Goal: Feedback & Contribution: Leave review/rating

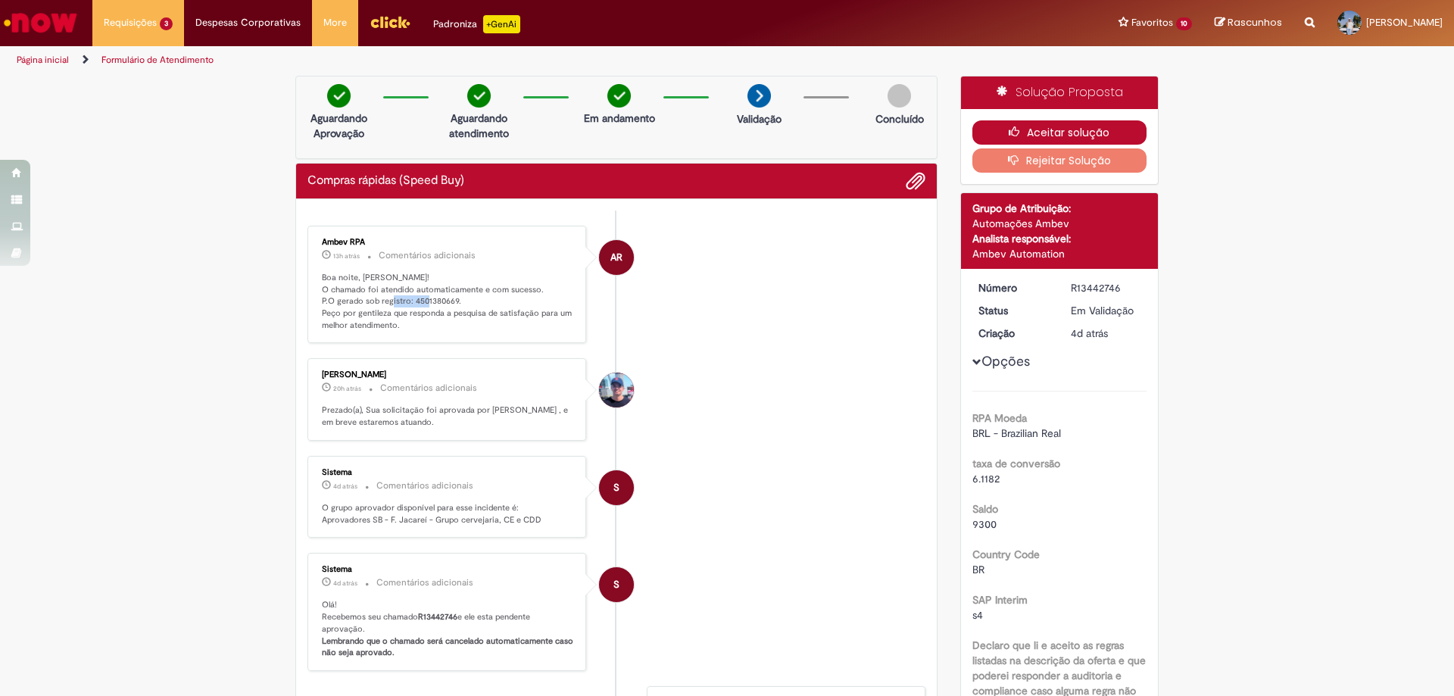
click at [1020, 133] on icon "button" at bounding box center [1018, 131] width 18 height 11
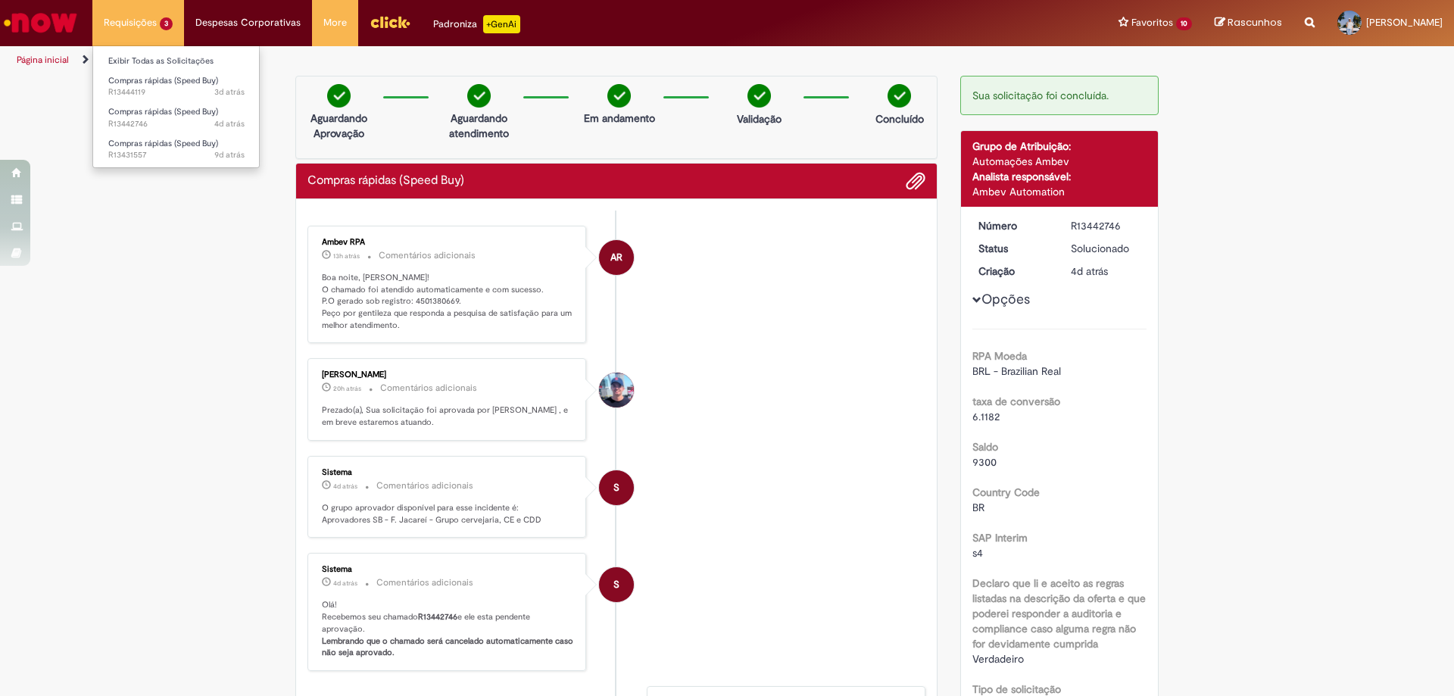
click at [153, 102] on li "Compras rápidas (Speed Buy) 4d atrás 4 dias atrás R13442746" at bounding box center [176, 116] width 167 height 31
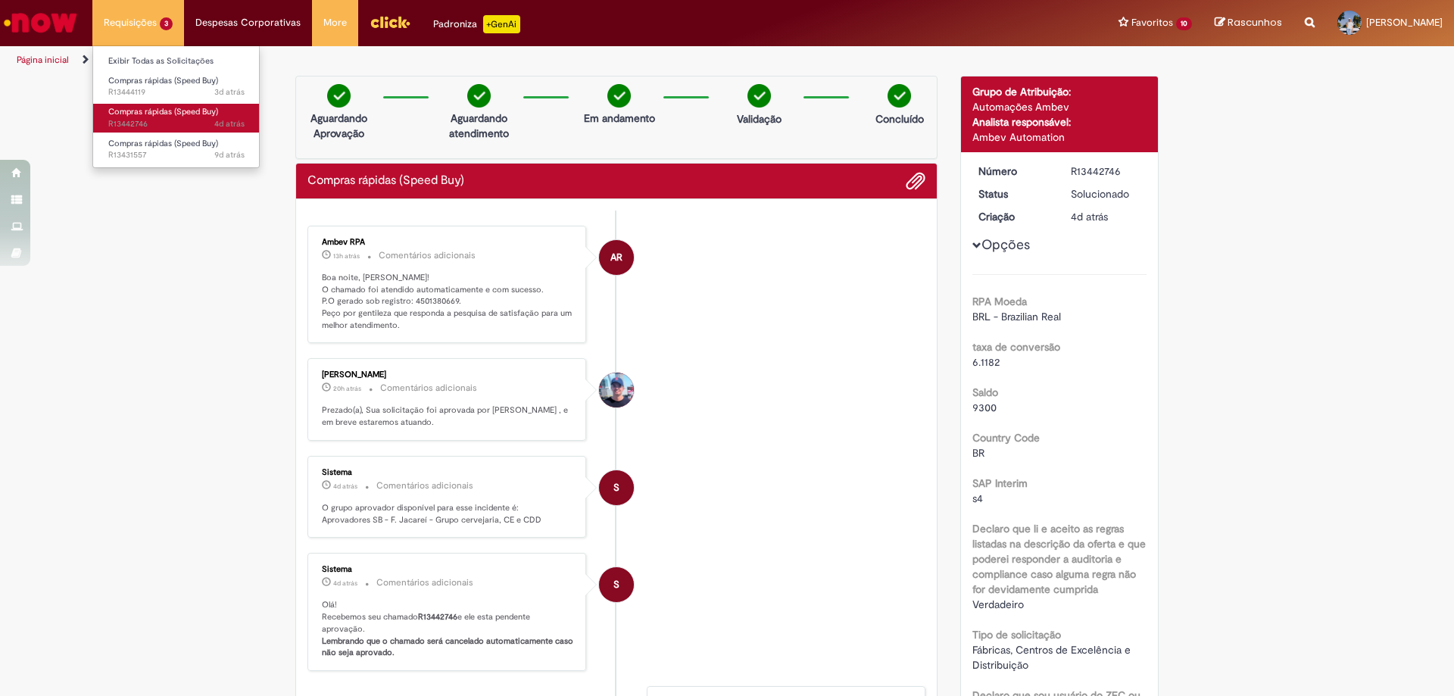
click at [154, 113] on span "Compras rápidas (Speed Buy)" at bounding box center [163, 111] width 110 height 11
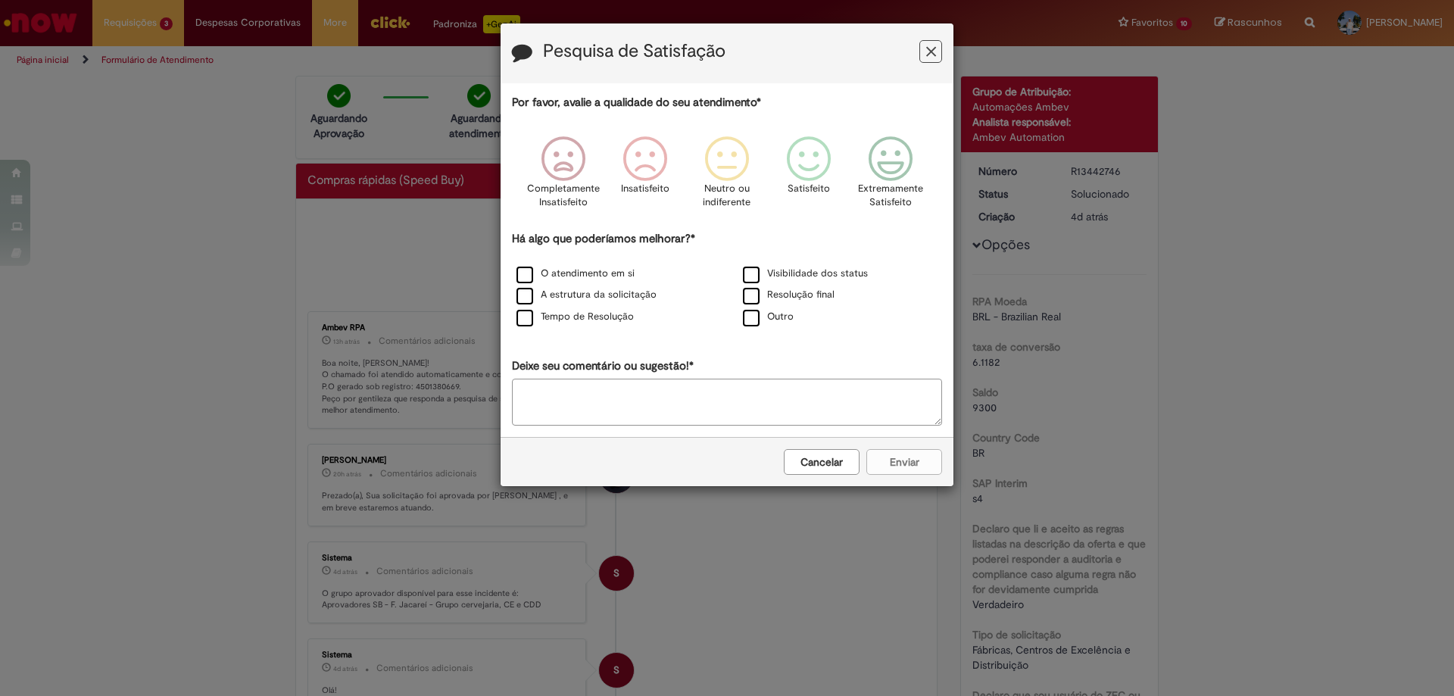
click at [823, 466] on button "Cancelar" at bounding box center [822, 462] width 76 height 26
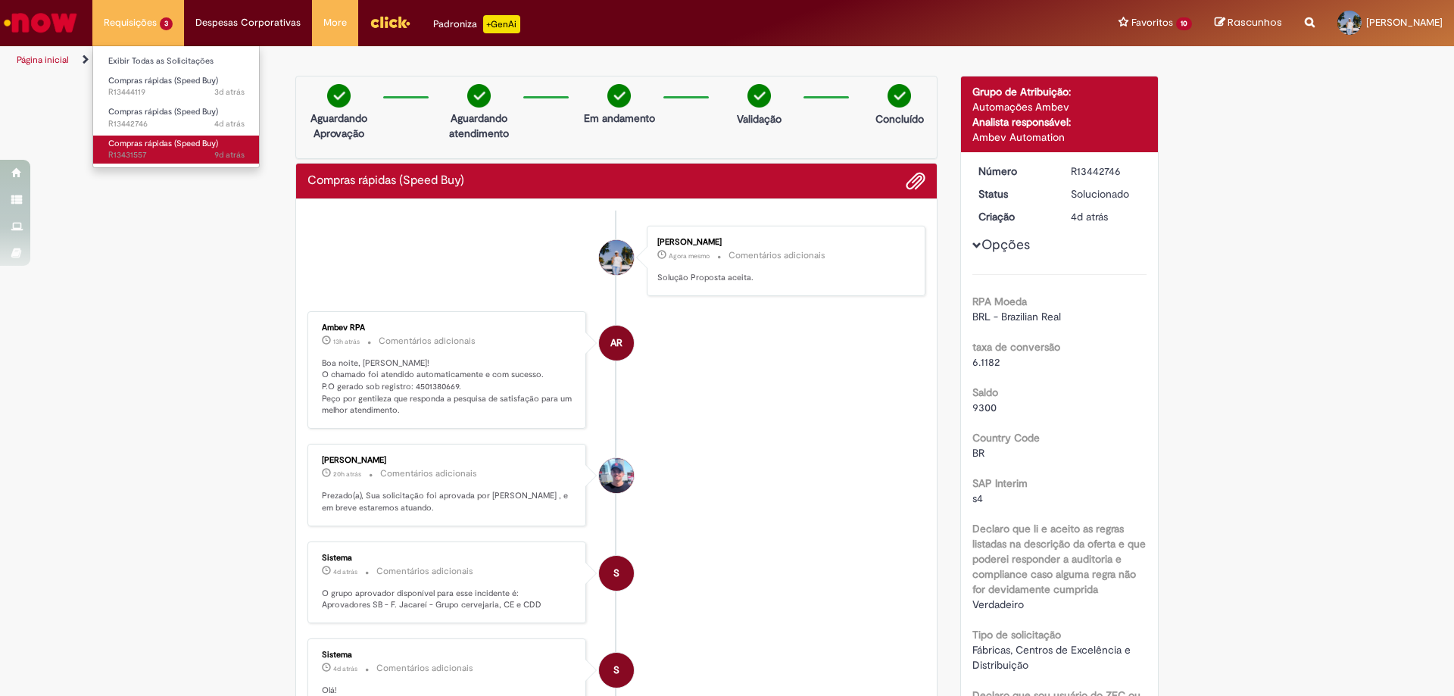
click at [166, 144] on span "Compras rápidas (Speed Buy)" at bounding box center [163, 143] width 110 height 11
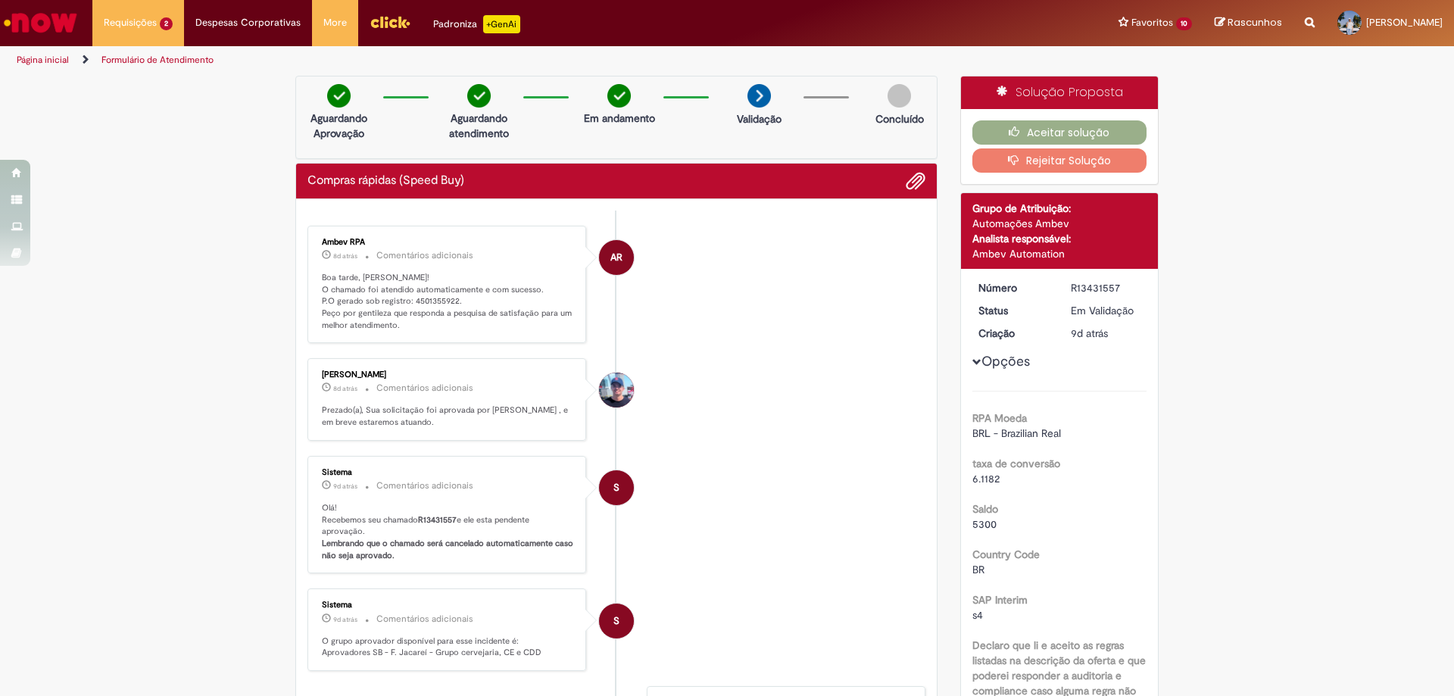
click at [431, 299] on p "Boa tarde, Mateus! O chamado foi atendido automaticamente e com sucesso. P.O ge…" at bounding box center [448, 302] width 252 height 60
copy p "4501355922"
click at [1019, 131] on icon "button" at bounding box center [1018, 131] width 18 height 11
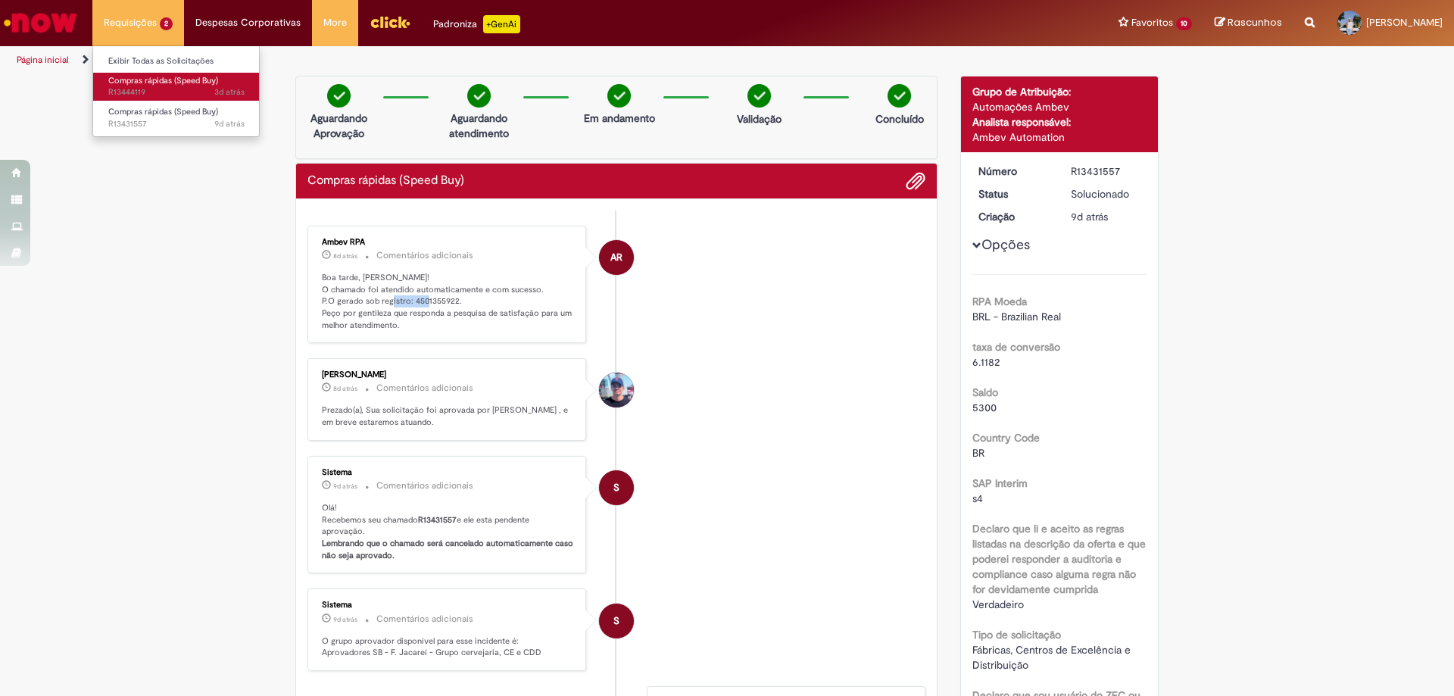
click at [172, 84] on span "Compras rápidas (Speed Buy)" at bounding box center [163, 80] width 110 height 11
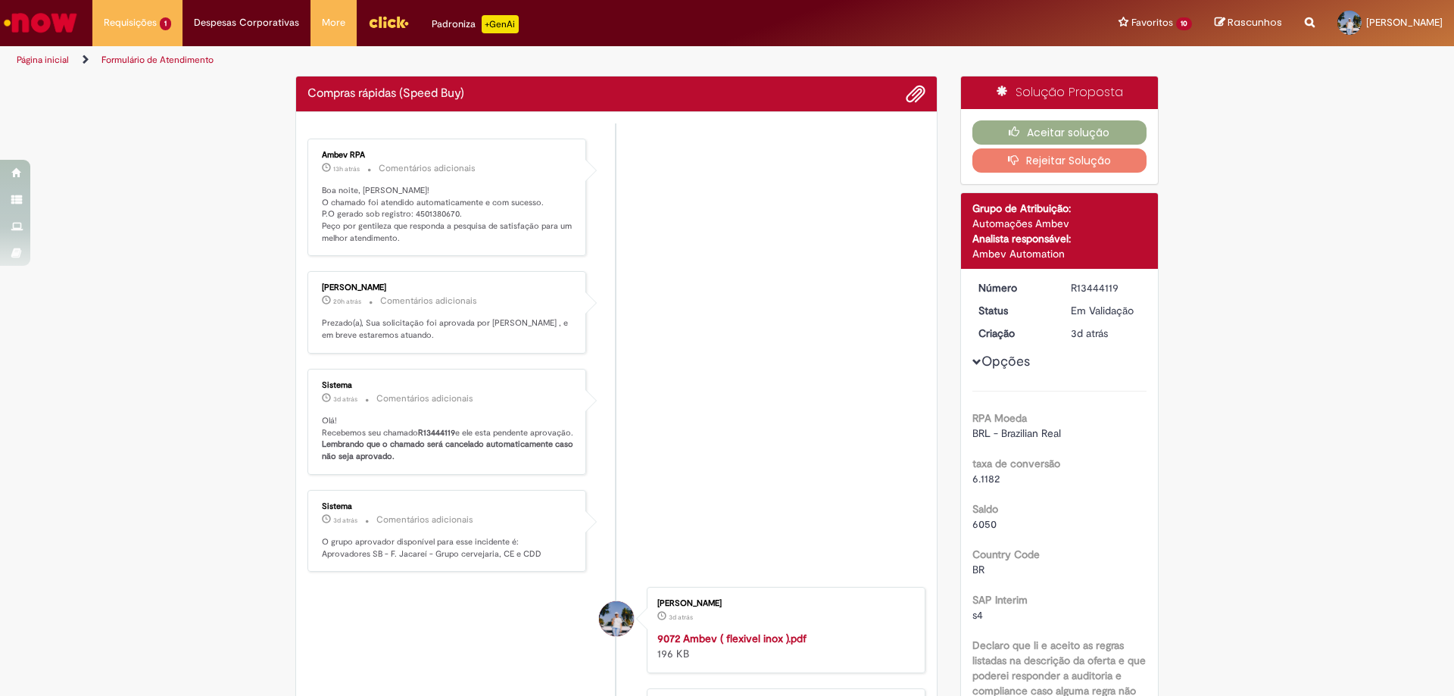
click at [844, 463] on div "Pesquisa de Satisfação Por favor, avalie a qualidade do seu atendimento* Comple…" at bounding box center [727, 348] width 1454 height 696
click at [430, 212] on p "Boa noite, Mateus! O chamado foi atendido automaticamente e com sucesso. P.O ge…" at bounding box center [448, 215] width 252 height 60
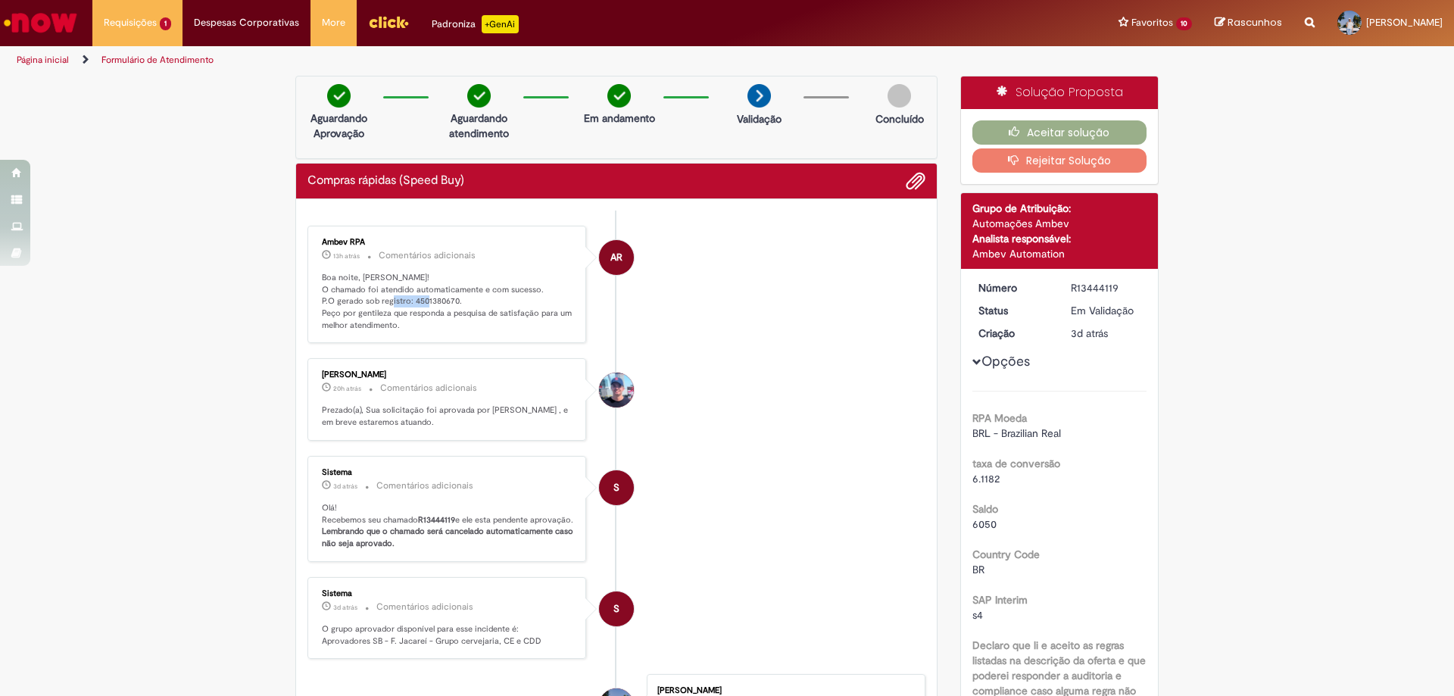
copy p "4501380670"
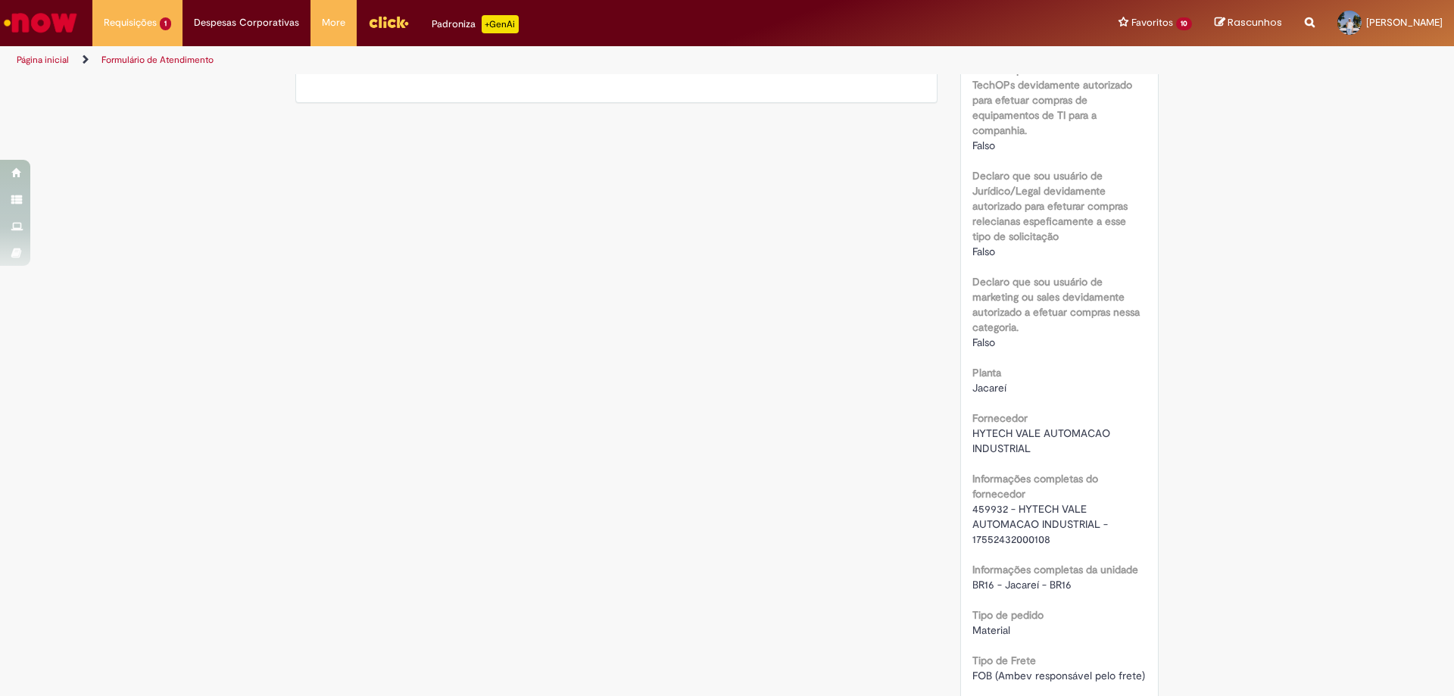
scroll to position [909, 0]
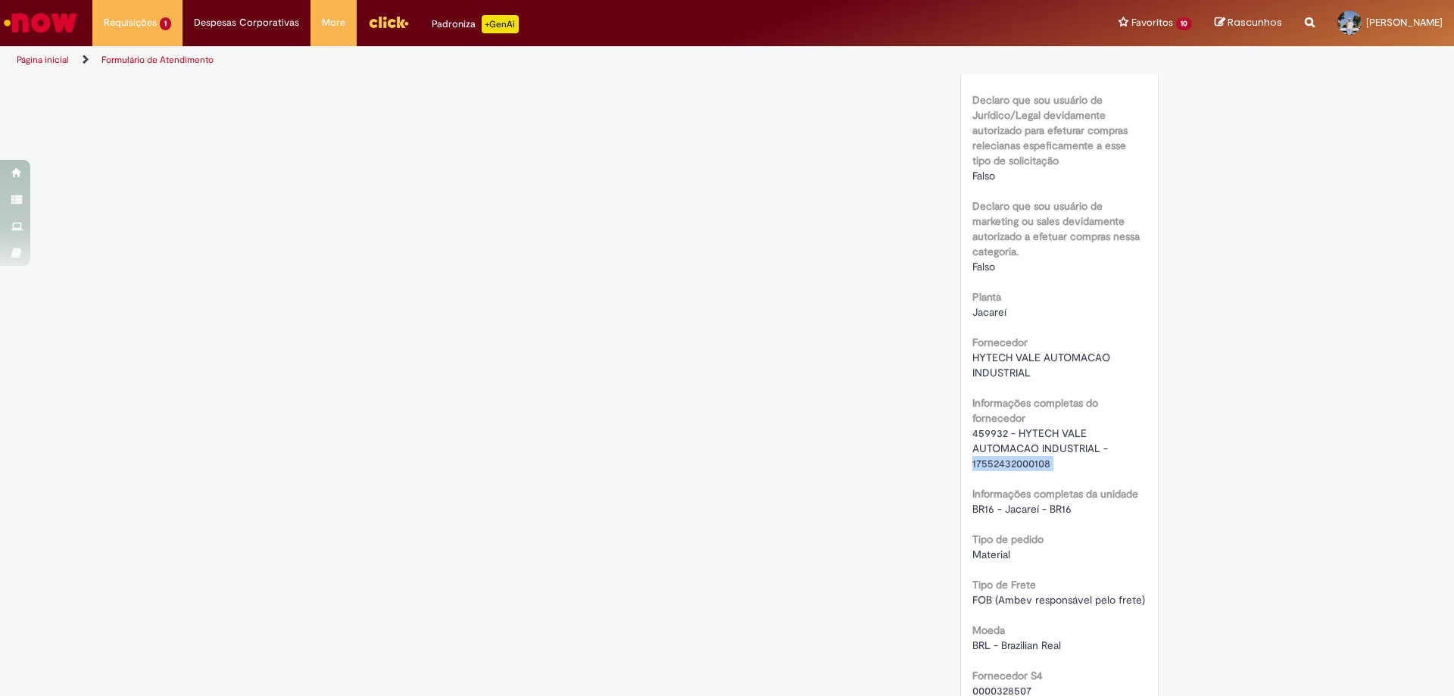
drag, startPoint x: 967, startPoint y: 467, endPoint x: 1050, endPoint y: 472, distance: 82.7
click at [1050, 472] on div "RPA Moeda BRL - Brazilian Real taxa de conversão 6.1182 Saldo 6050 Country Code…" at bounding box center [1059, 431] width 175 height 1898
copy span "17552432000108"
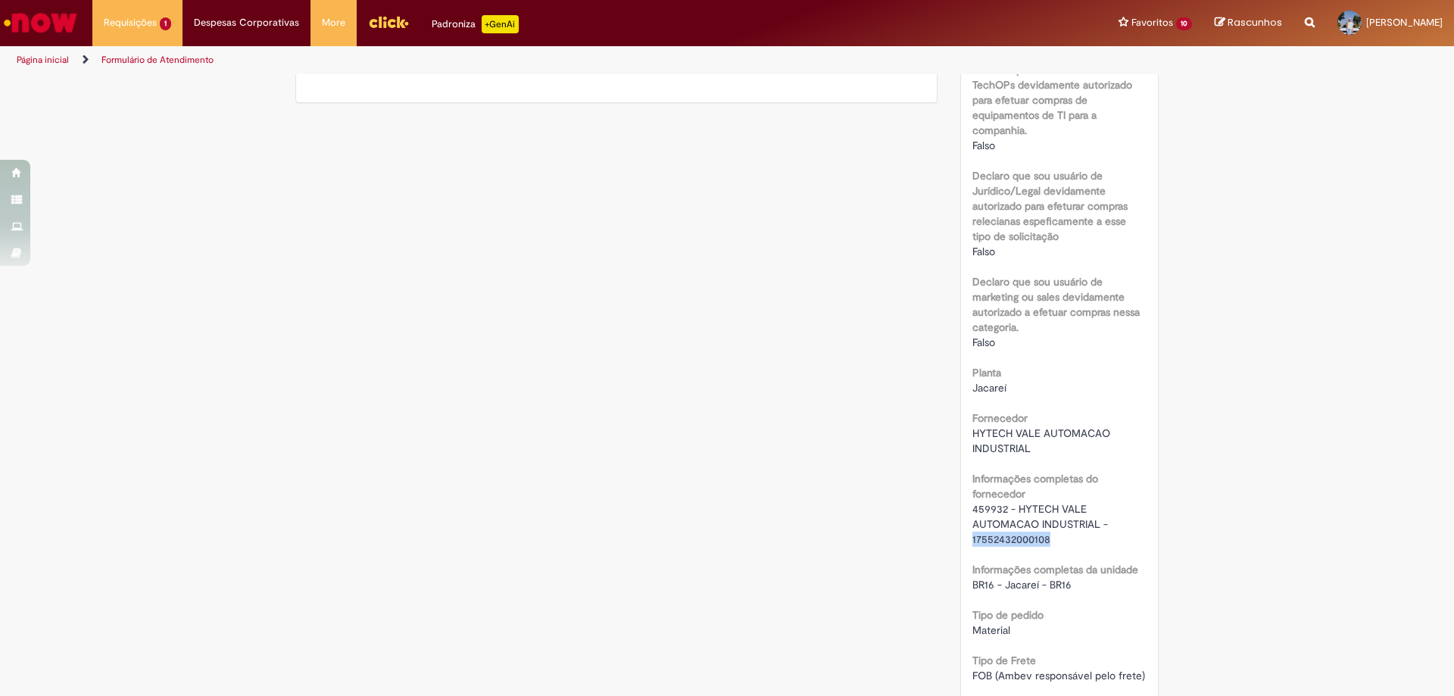
scroll to position [984, 0]
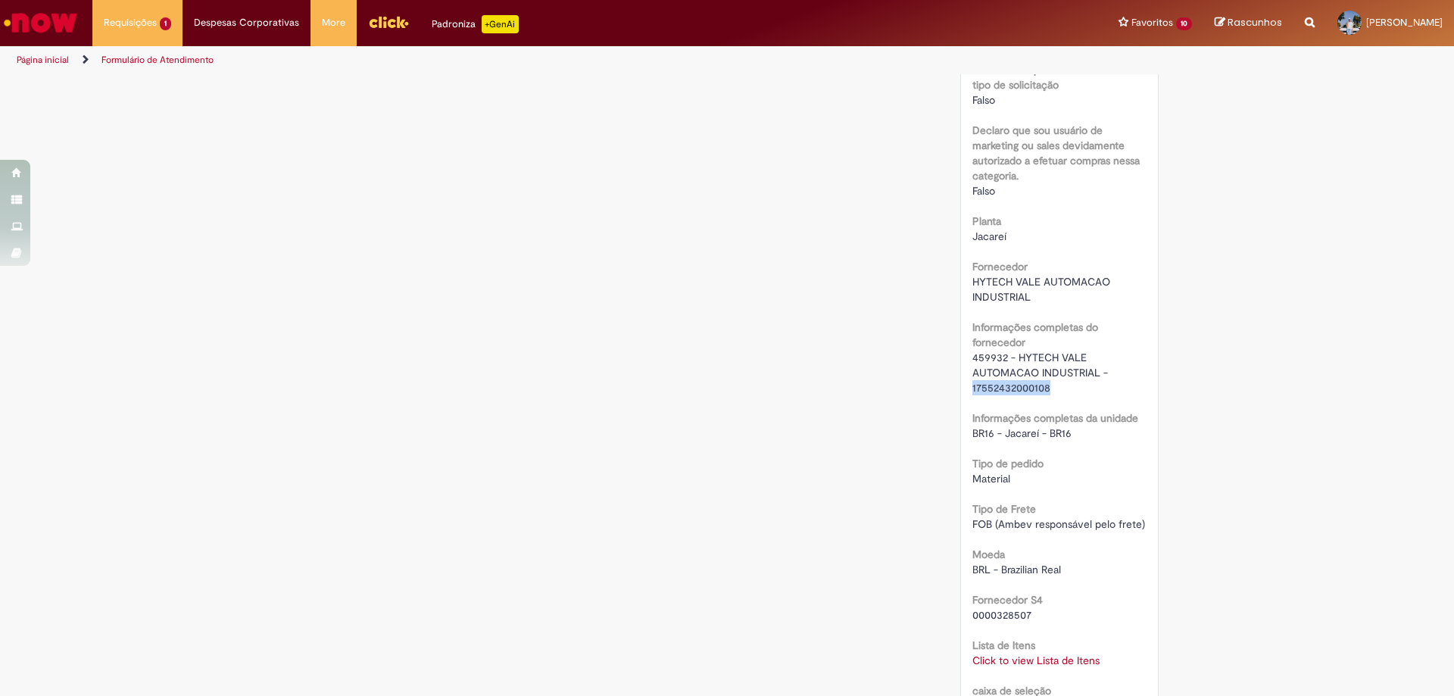
copy span "17552432000108"
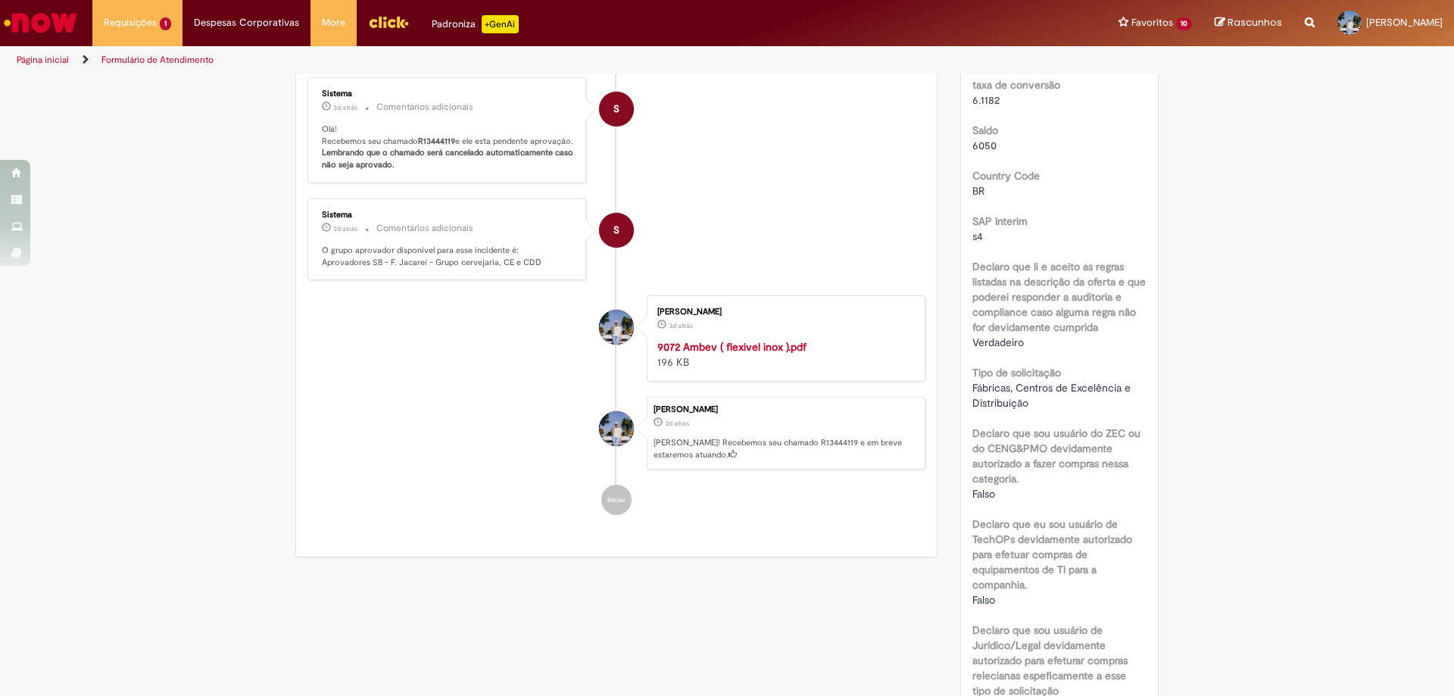
scroll to position [0, 0]
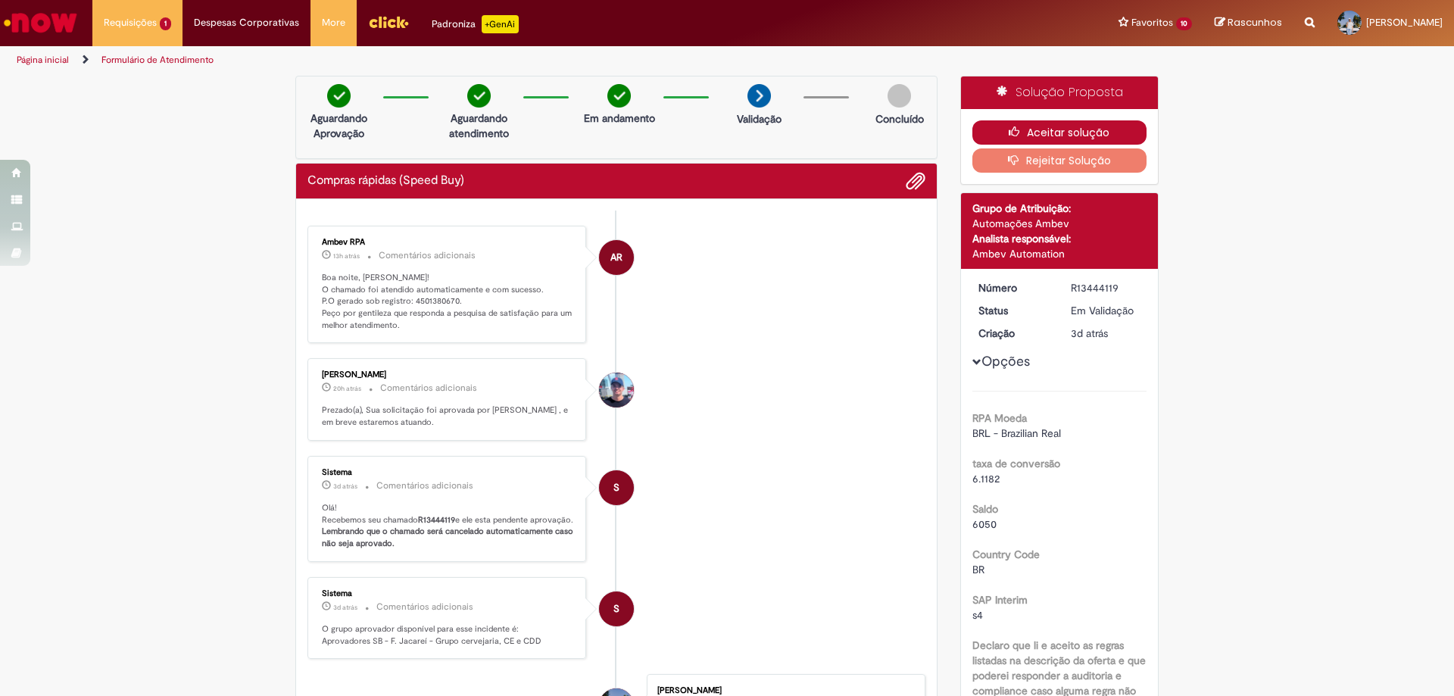
click at [989, 135] on button "Aceitar solução" at bounding box center [1059, 132] width 175 height 24
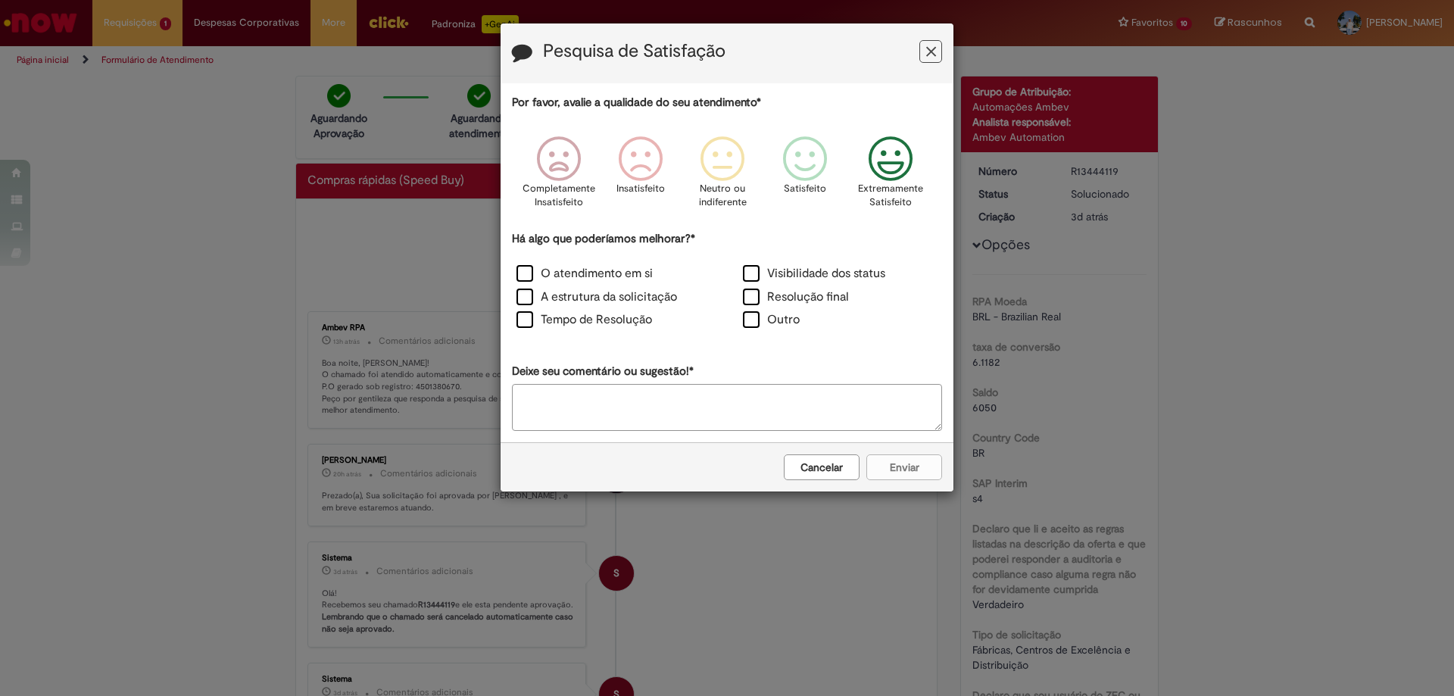
drag, startPoint x: 888, startPoint y: 156, endPoint x: 889, endPoint y: 173, distance: 17.4
click at [888, 157] on icon "Feedback" at bounding box center [891, 158] width 57 height 45
click at [908, 464] on div "Cancelar Enviar" at bounding box center [727, 466] width 453 height 49
click at [561, 298] on label "A estrutura da solicitação" at bounding box center [596, 297] width 161 height 17
click at [576, 276] on label "O atendimento em si" at bounding box center [584, 273] width 136 height 17
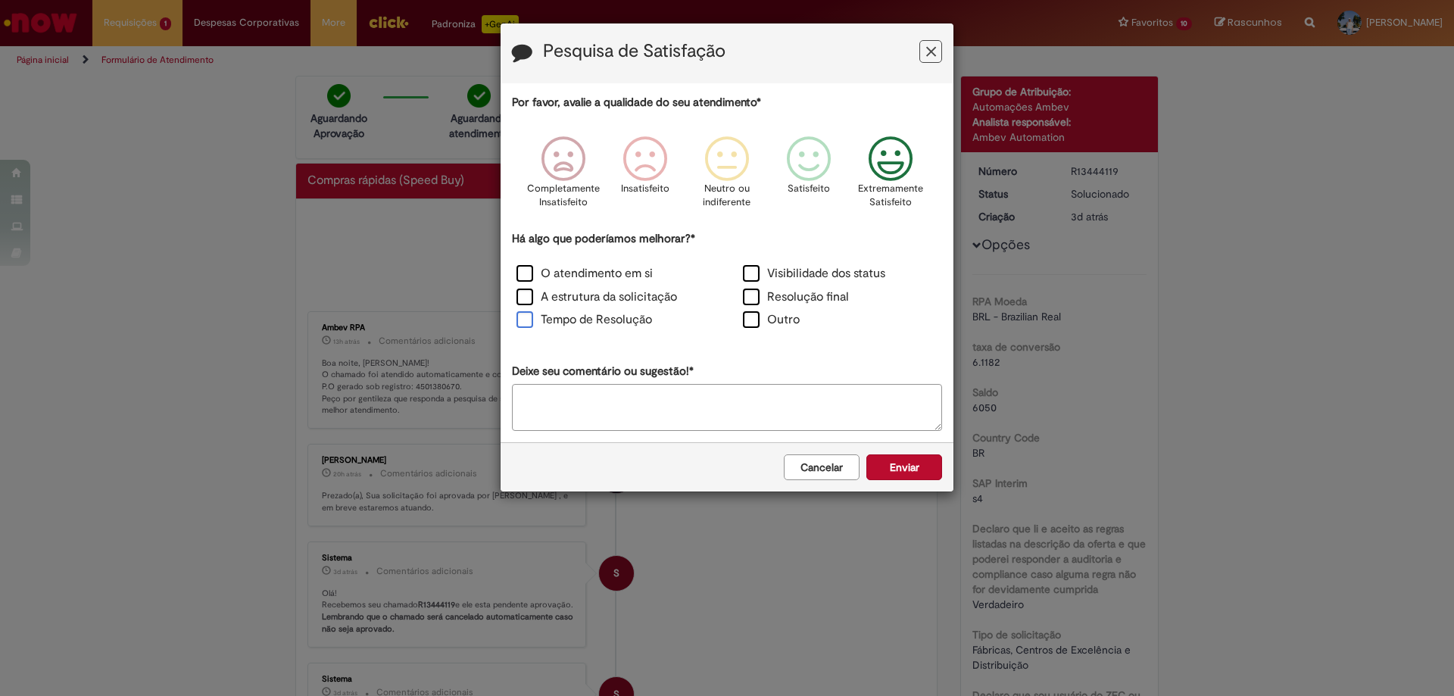
click at [606, 328] on label "Tempo de Resolução" at bounding box center [584, 319] width 136 height 17
click at [880, 468] on button "Enviar" at bounding box center [904, 467] width 76 height 26
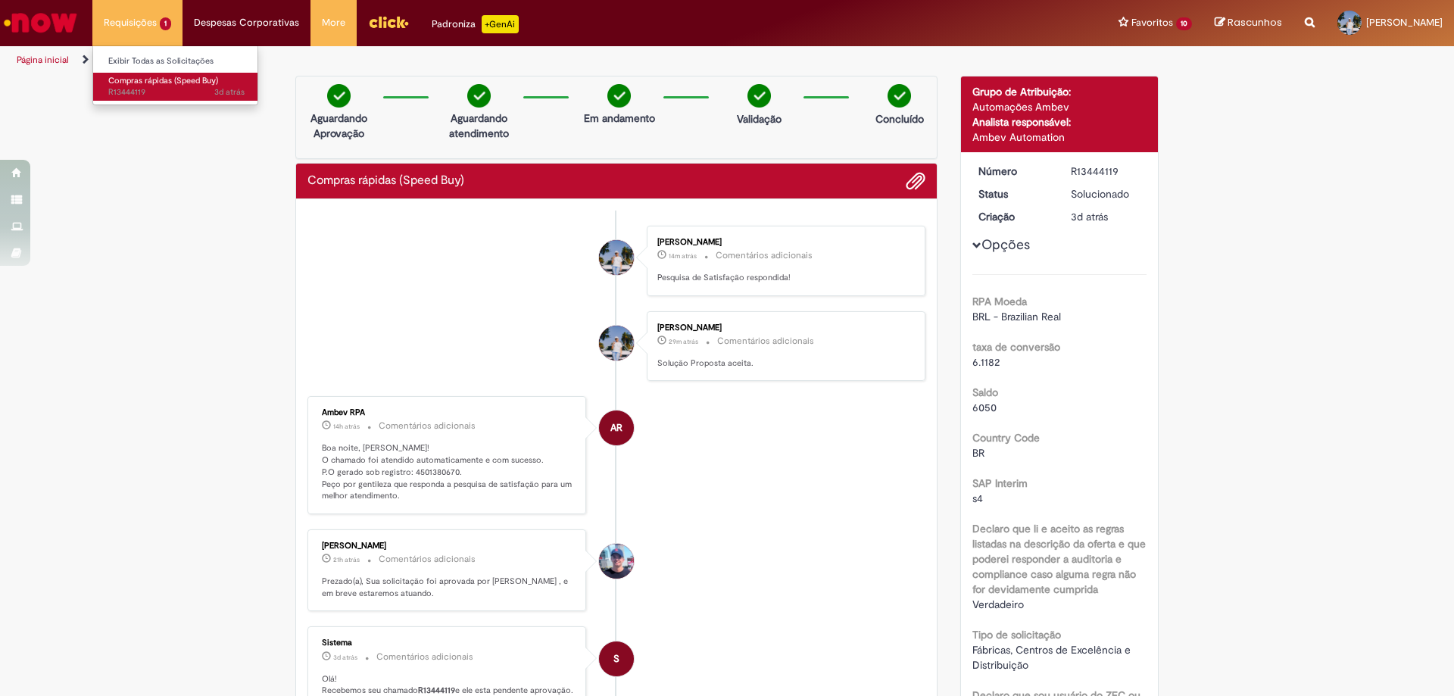
click at [138, 77] on span "Compras rápidas (Speed Buy)" at bounding box center [163, 80] width 110 height 11
click at [68, 24] on img "Ir para a Homepage" at bounding box center [41, 23] width 78 height 30
